Goal: Navigation & Orientation: Find specific page/section

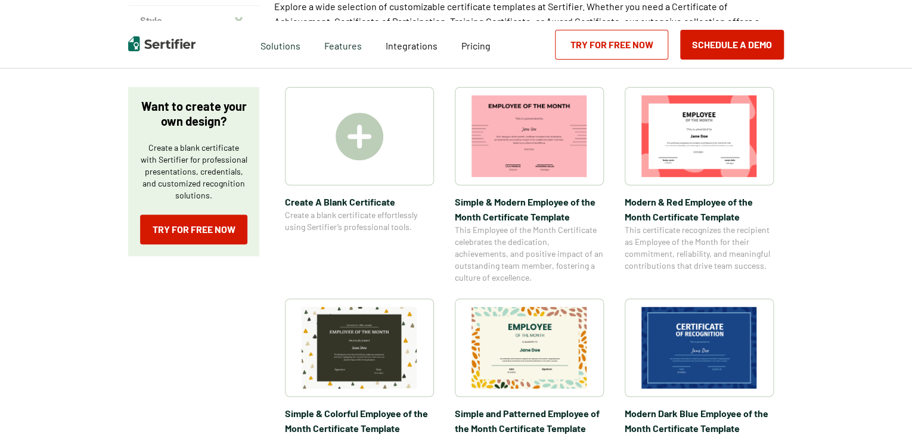
scroll to position [179, 0]
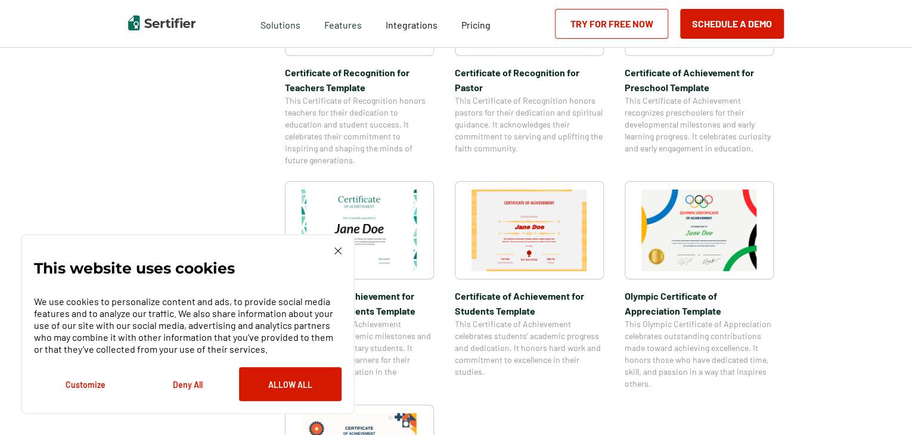
scroll to position [775, 0]
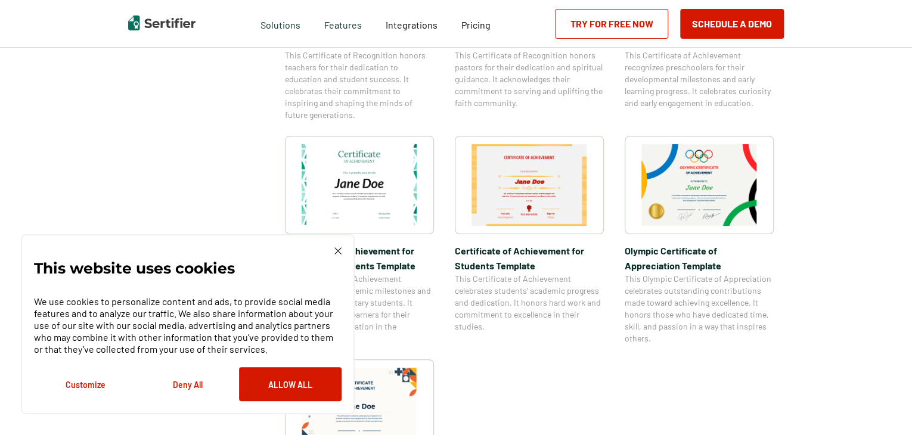
click at [336, 256] on div "This website uses cookies We use cookies to personalize content and ads, to pro…" at bounding box center [188, 324] width 308 height 154
click at [343, 250] on div "This website uses cookies We use cookies to personalize content and ads, to pro…" at bounding box center [188, 324] width 334 height 180
click at [335, 250] on img at bounding box center [337, 250] width 7 height 7
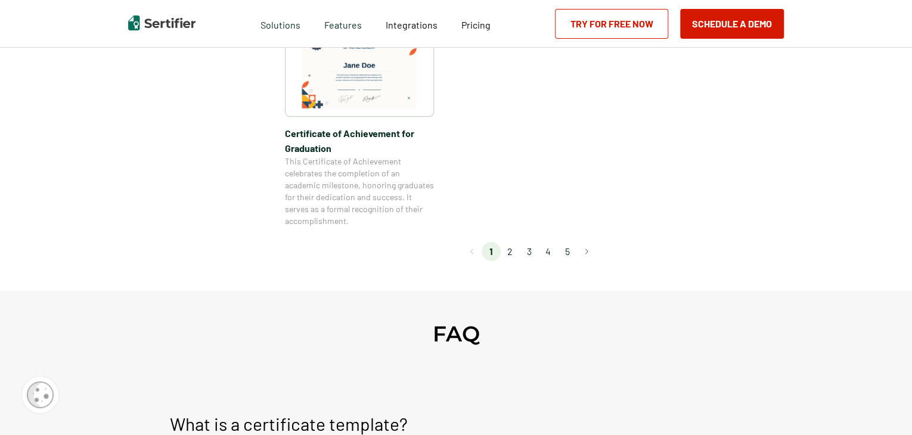
scroll to position [1132, 0]
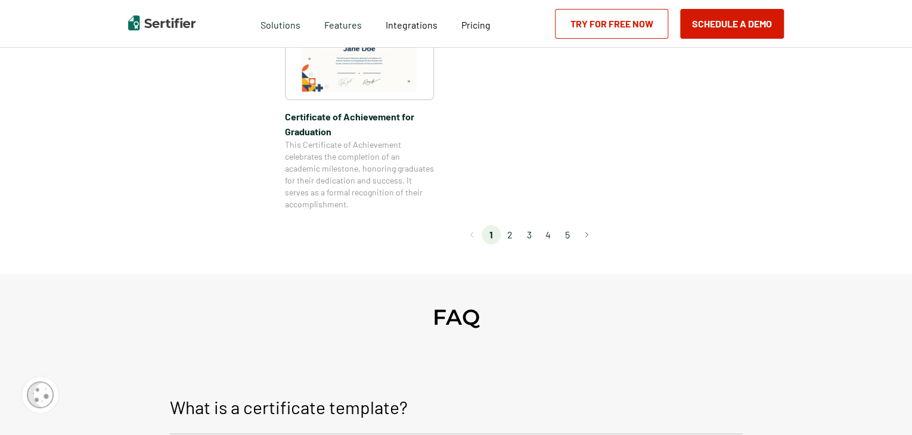
click at [506, 237] on li "2" at bounding box center [510, 234] width 19 height 19
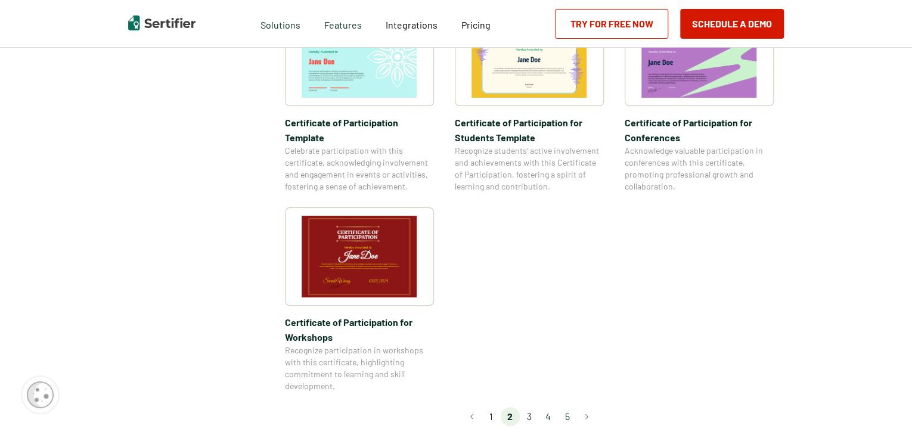
scroll to position [1073, 0]
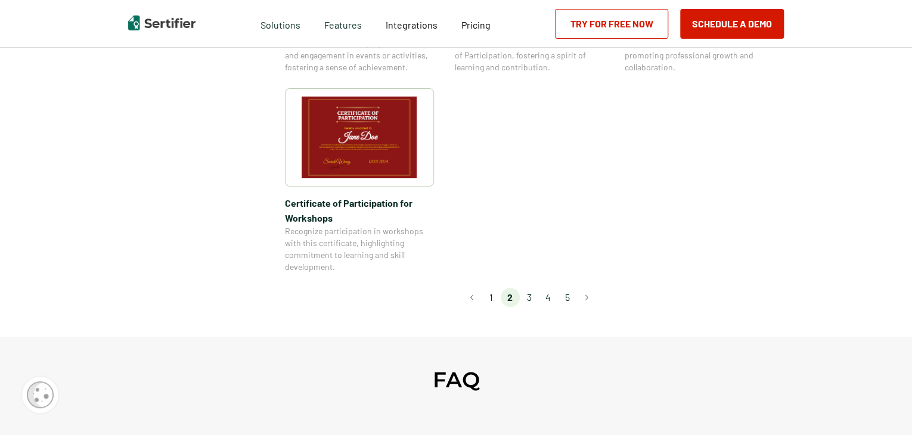
click at [532, 288] on li "3" at bounding box center [529, 297] width 19 height 19
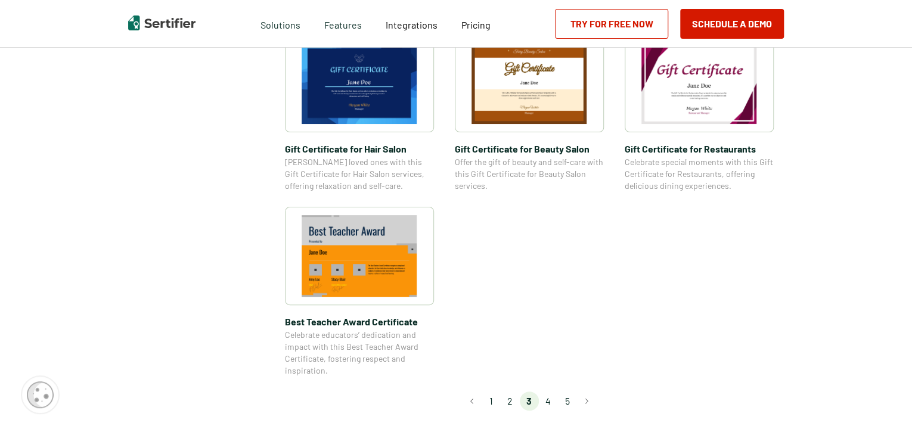
scroll to position [834, 0]
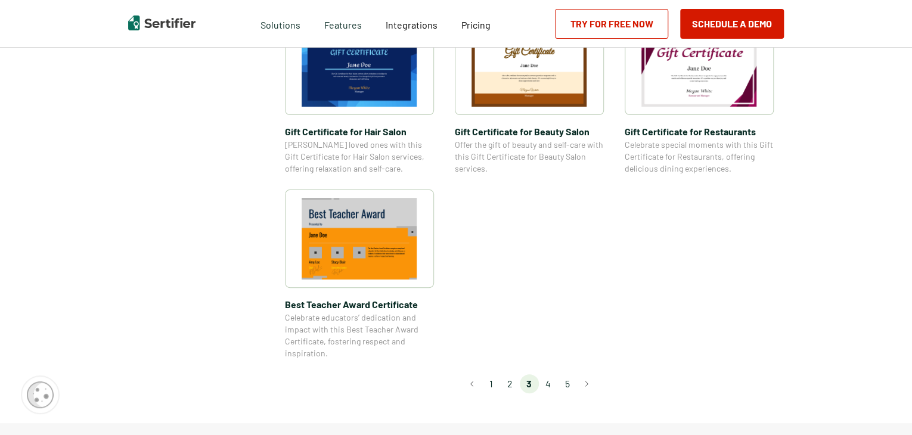
click at [551, 387] on li "4" at bounding box center [548, 383] width 19 height 19
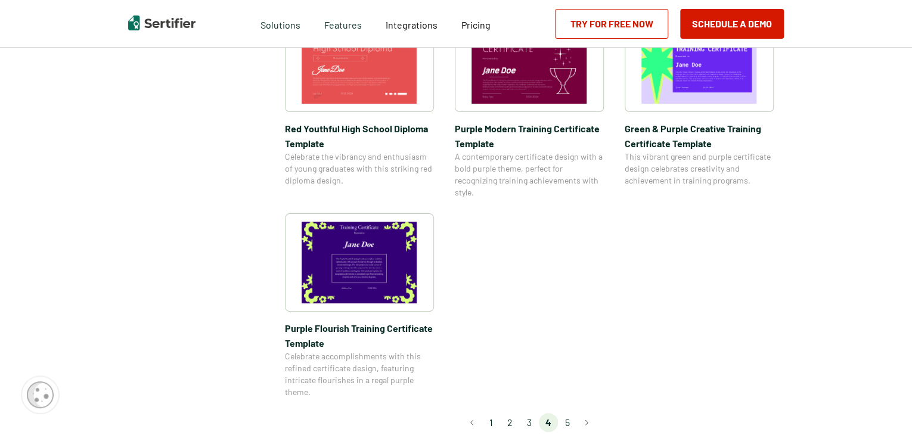
scroll to position [894, 0]
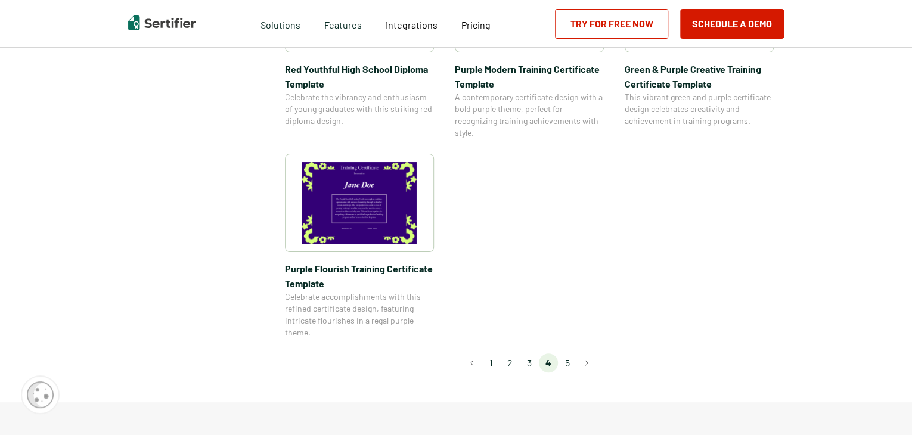
click at [567, 361] on li "5" at bounding box center [567, 362] width 19 height 19
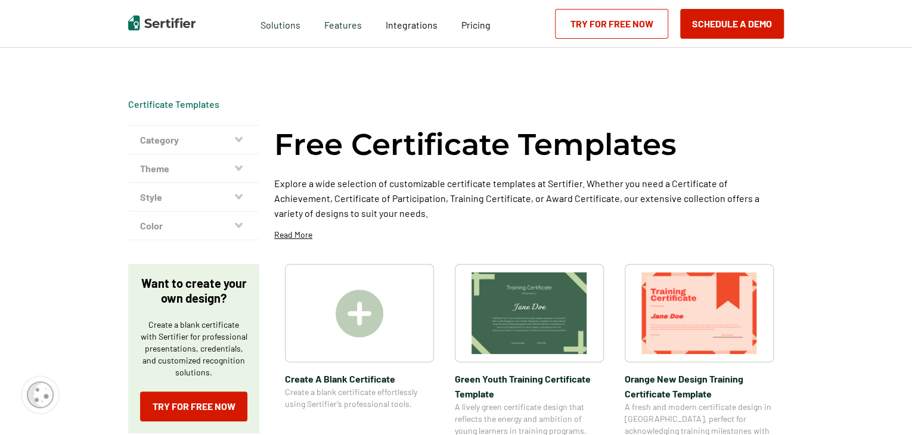
scroll to position [298, 0]
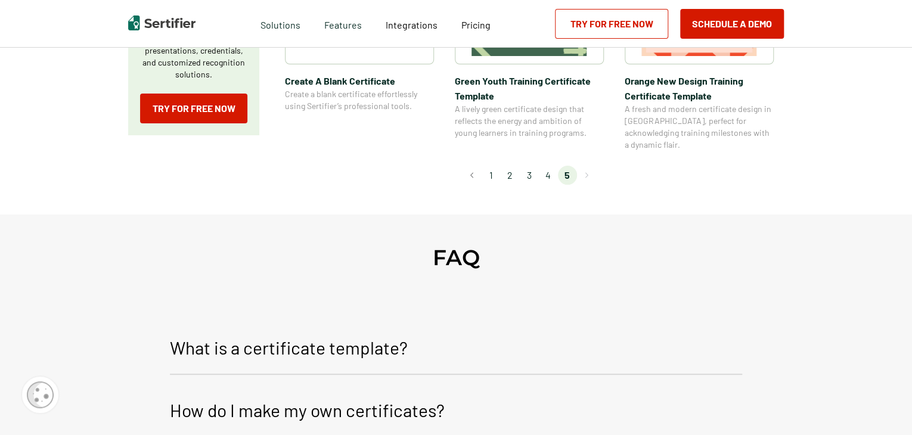
click at [492, 166] on li "1" at bounding box center [491, 175] width 19 height 19
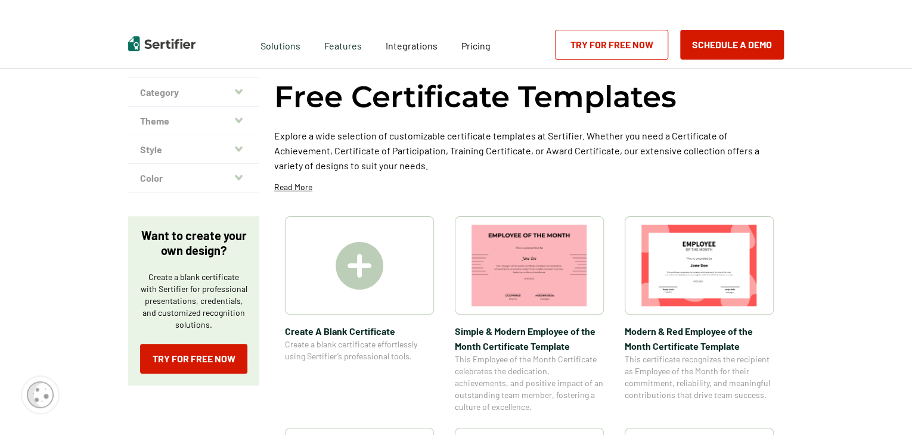
scroll to position [0, 0]
